Goal: Entertainment & Leisure: Consume media (video, audio)

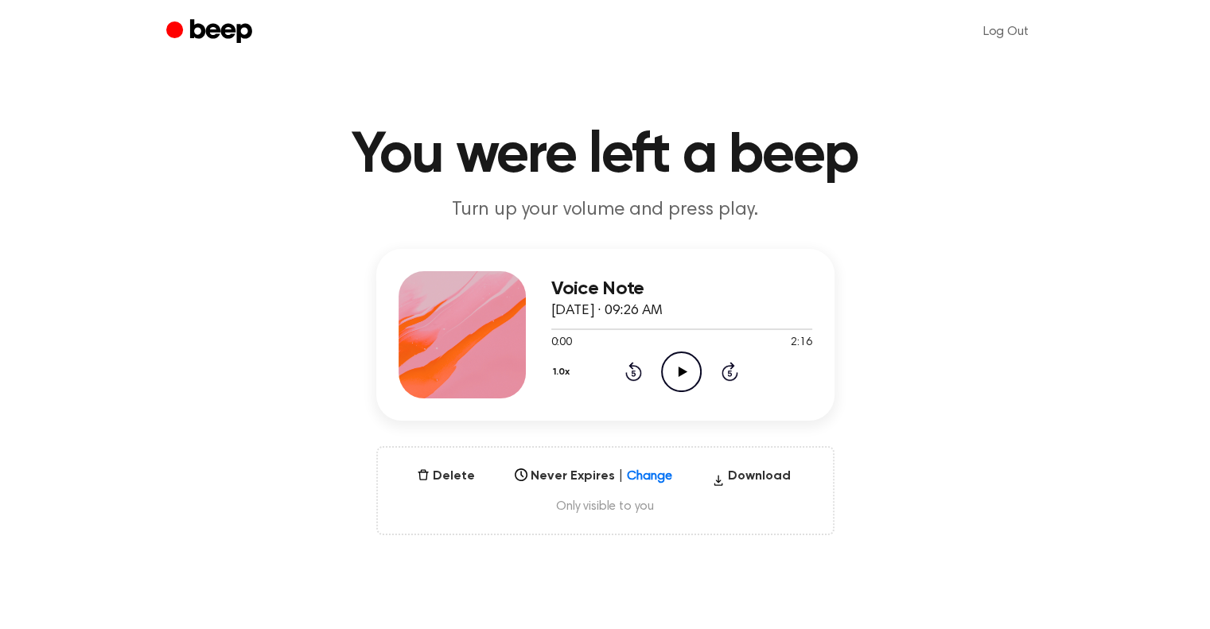
click at [685, 363] on icon "Play Audio" at bounding box center [681, 372] width 41 height 41
click at [684, 375] on icon "Play Audio" at bounding box center [681, 372] width 41 height 41
click at [684, 375] on icon at bounding box center [681, 372] width 7 height 10
drag, startPoint x: 653, startPoint y: 381, endPoint x: 676, endPoint y: 377, distance: 23.4
click at [676, 377] on div "1.0x Rewind 5 seconds Play Audio Skip 5 seconds" at bounding box center [681, 372] width 261 height 41
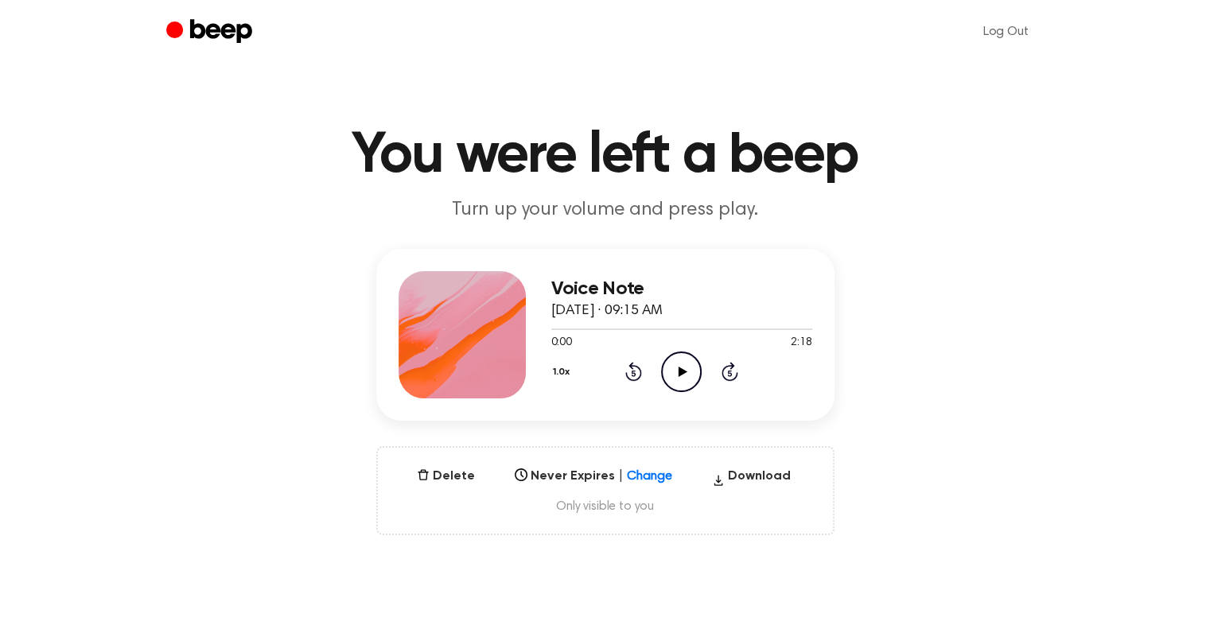
click at [676, 377] on icon "Play Audio" at bounding box center [681, 372] width 41 height 41
